Goal: Information Seeking & Learning: Learn about a topic

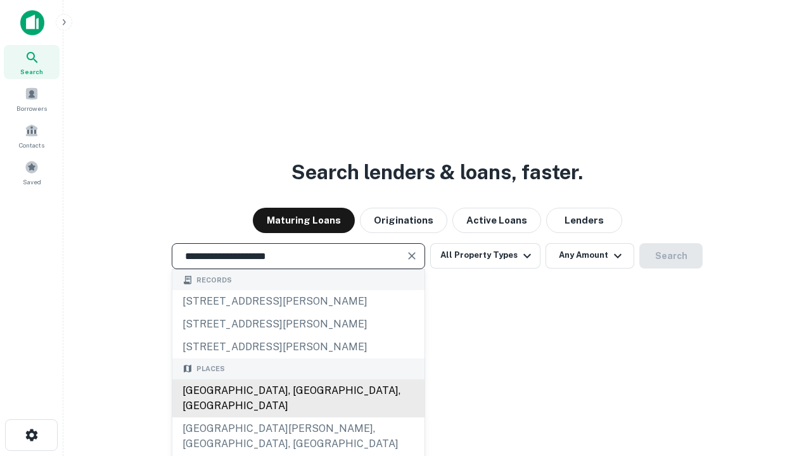
click at [298, 418] on div "[GEOGRAPHIC_DATA], [GEOGRAPHIC_DATA], [GEOGRAPHIC_DATA]" at bounding box center [298, 399] width 252 height 38
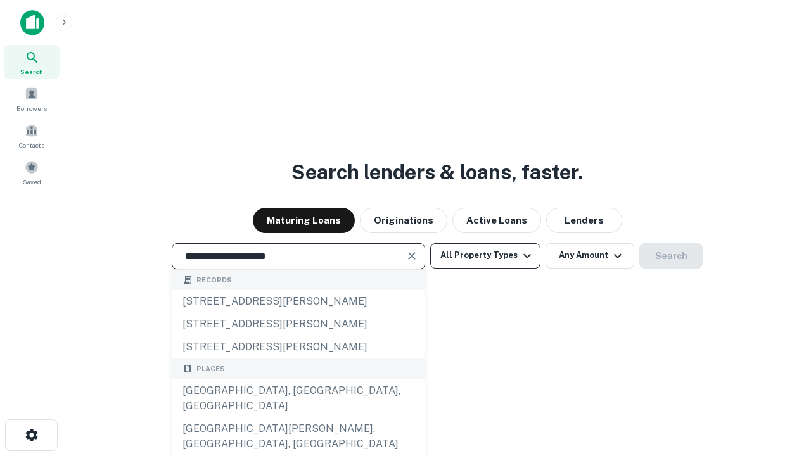
click at [485, 255] on button "All Property Types" at bounding box center [485, 255] width 110 height 25
type input "**********"
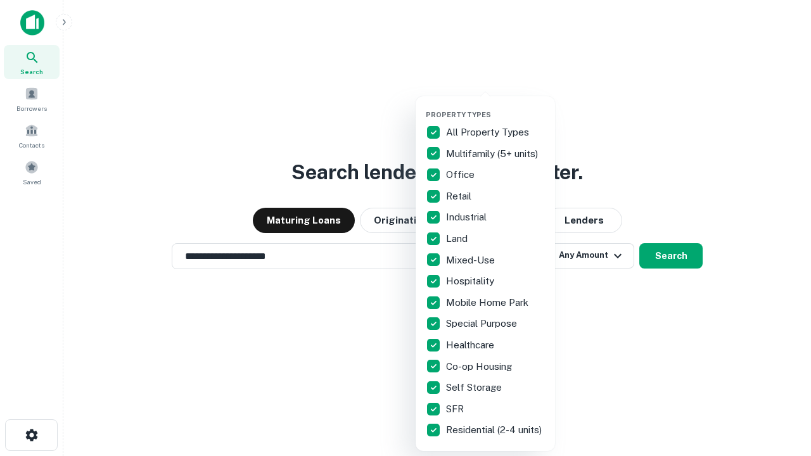
click at [495, 106] on button "button" at bounding box center [495, 106] width 139 height 1
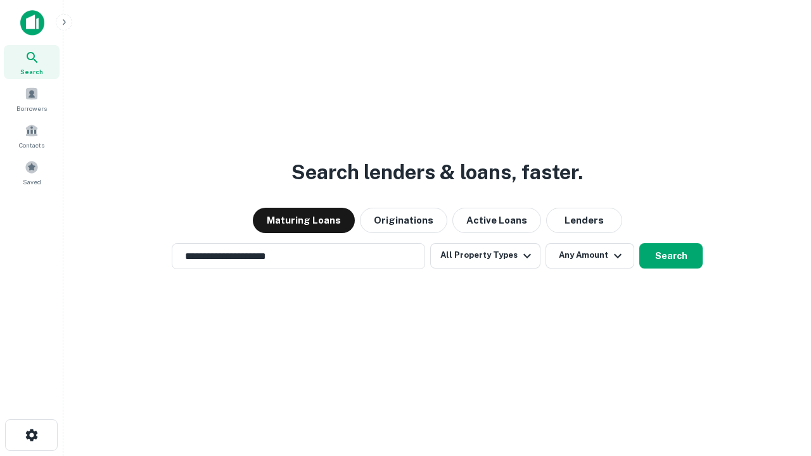
scroll to position [8, 153]
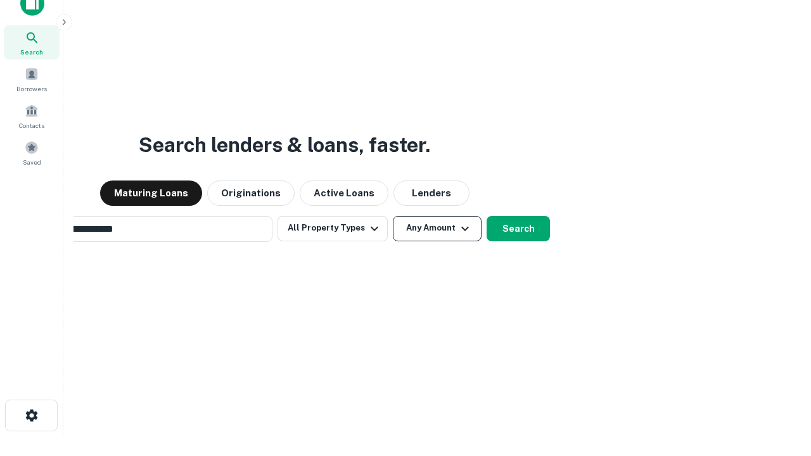
click at [393, 216] on button "Any Amount" at bounding box center [437, 228] width 89 height 25
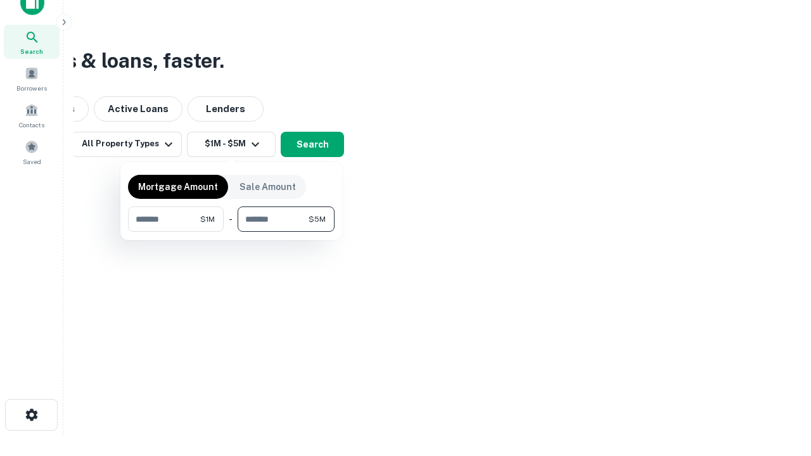
type input "*******"
click at [231, 232] on button "button" at bounding box center [231, 232] width 207 height 1
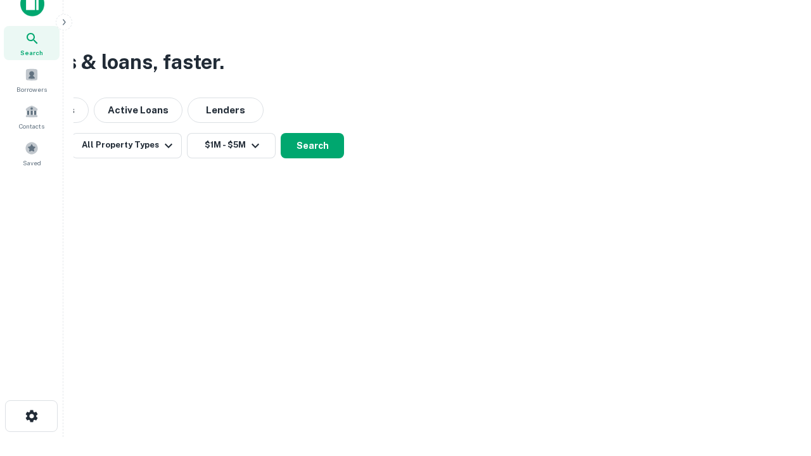
scroll to position [8, 234]
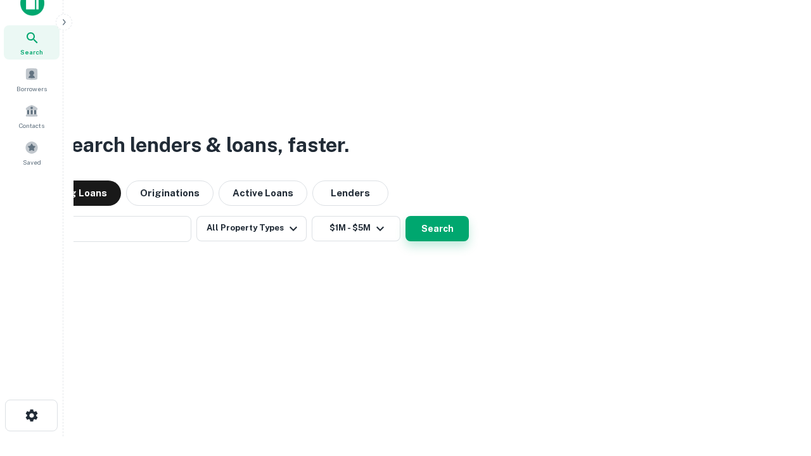
click at [406, 216] on button "Search" at bounding box center [437, 228] width 63 height 25
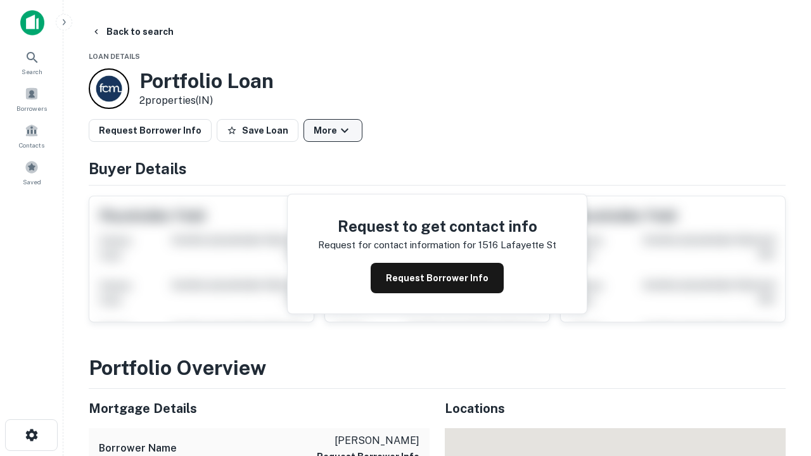
click at [333, 131] on button "More" at bounding box center [333, 130] width 59 height 23
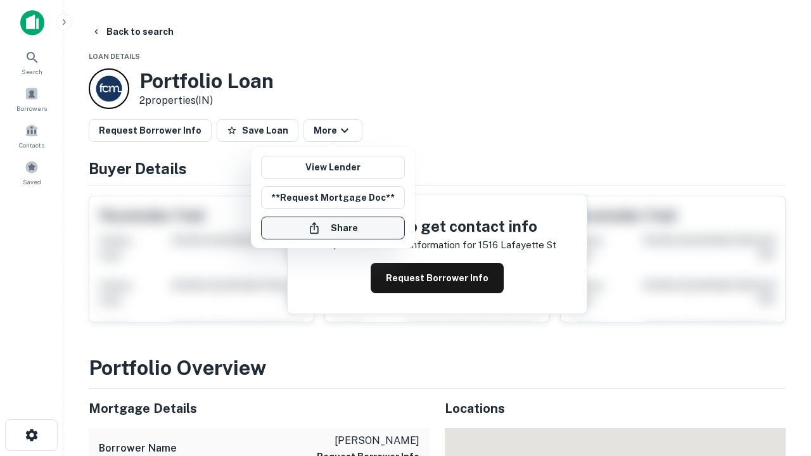
click at [333, 228] on button "Share" at bounding box center [333, 228] width 144 height 23
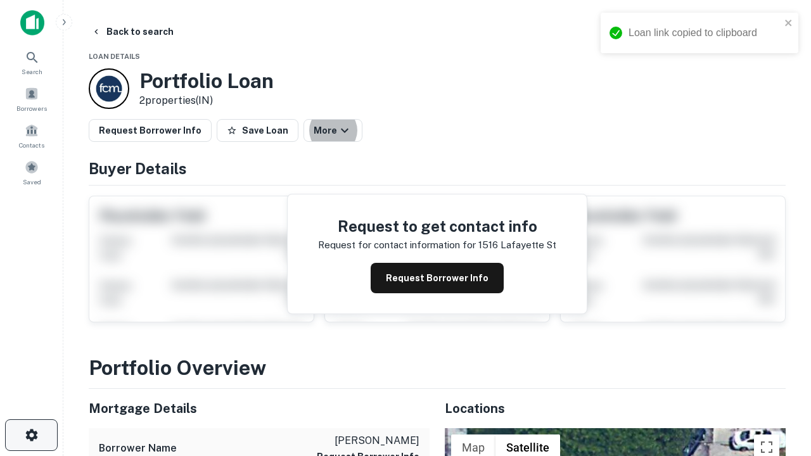
click at [31, 435] on icon "button" at bounding box center [31, 435] width 15 height 15
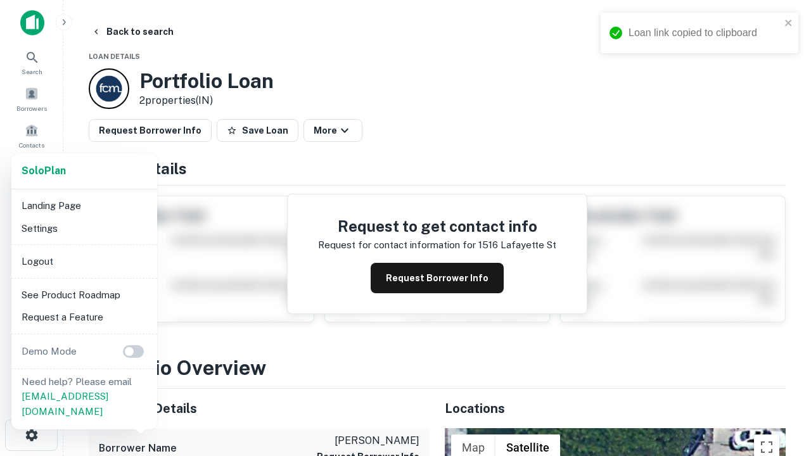
click at [84, 261] on li "Logout" at bounding box center [84, 261] width 136 height 23
